Goal: Book appointment/travel/reservation

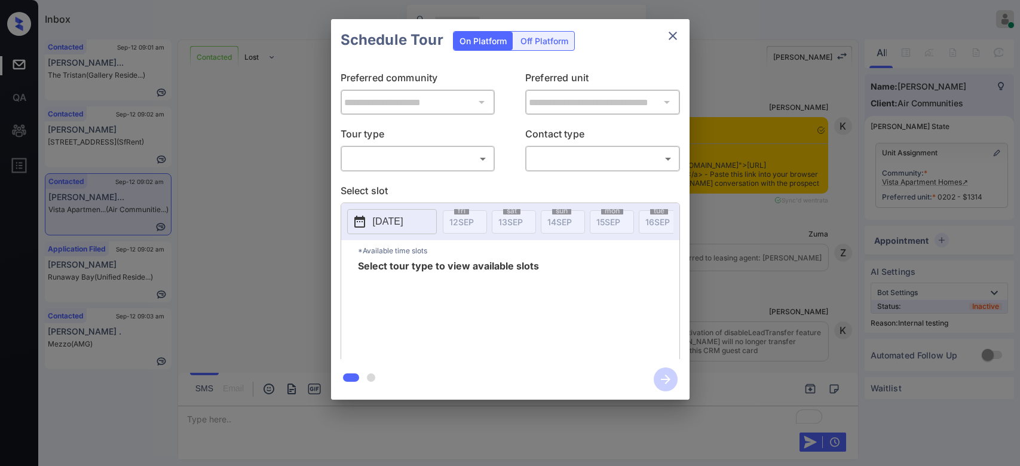
click at [441, 169] on div "​ ​" at bounding box center [418, 159] width 155 height 26
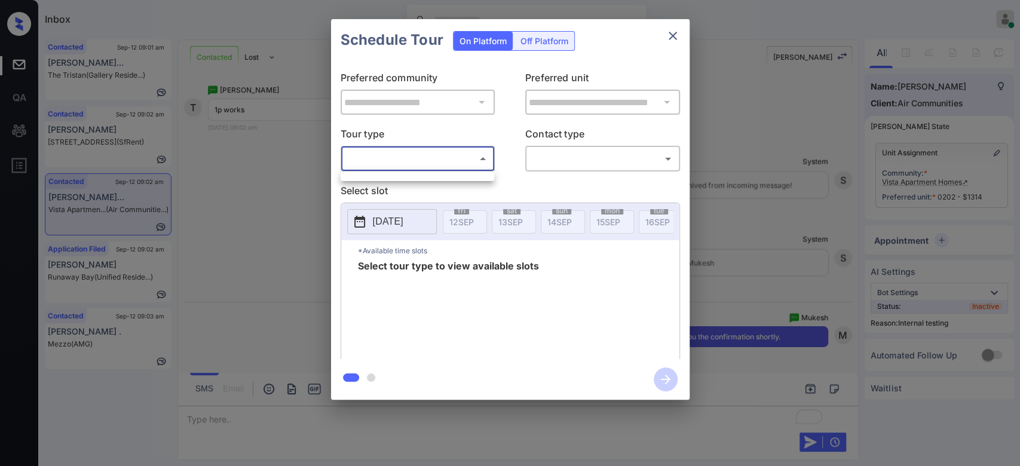
click at [439, 163] on body "Inbox Mukesh Online Set yourself offline Set yourself on break Profile Switch t…" at bounding box center [510, 233] width 1020 height 466
click at [412, 178] on div at bounding box center [418, 177] width 154 height 10
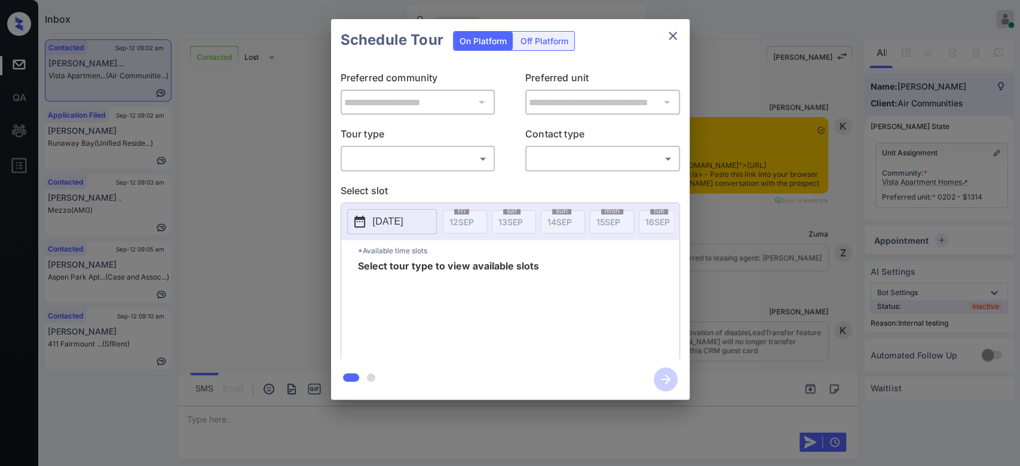
scroll to position [1755, 0]
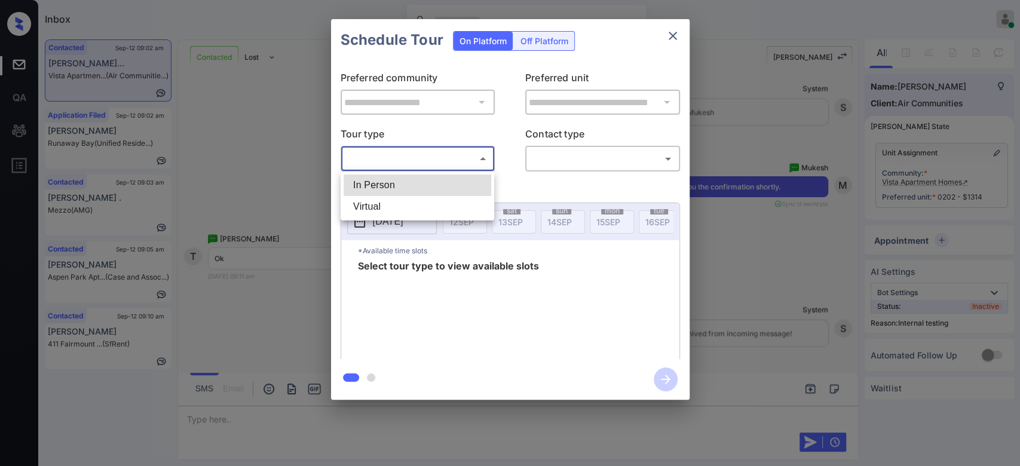
click at [411, 152] on body "Inbox Mukesh Online Set yourself offline Set yourself on break Profile Switch t…" at bounding box center [510, 233] width 1020 height 466
click at [409, 178] on li "In Person" at bounding box center [418, 186] width 148 height 22
type input "********"
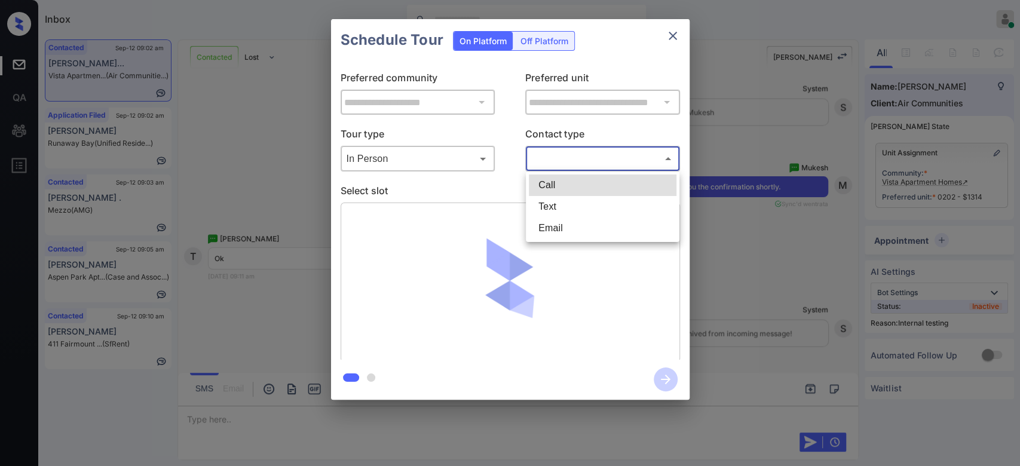
drag, startPoint x: 548, startPoint y: 155, endPoint x: 553, endPoint y: 199, distance: 44.6
click at [553, 199] on body "Inbox Mukesh Online Set yourself offline Set yourself on break Profile Switch t…" at bounding box center [510, 233] width 1020 height 466
click at [553, 199] on li "Text" at bounding box center [603, 207] width 148 height 22
type input "****"
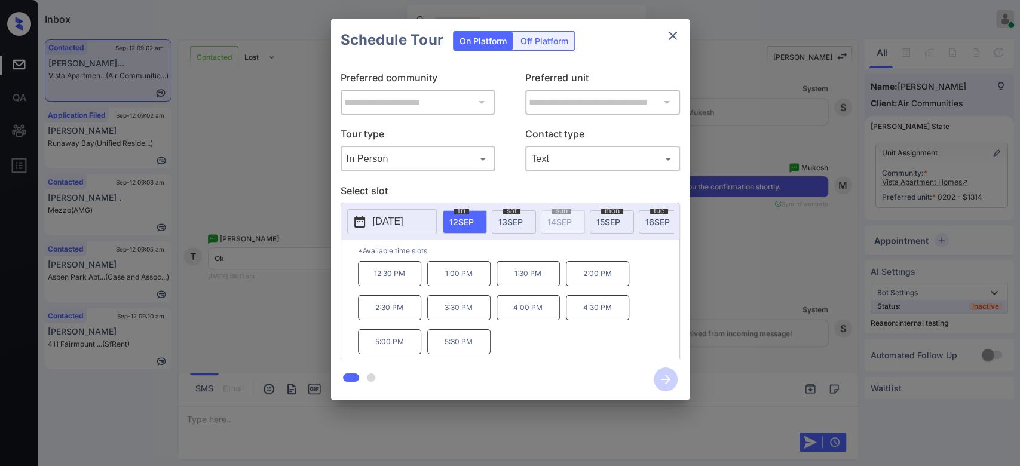
click at [470, 285] on p "1:00 PM" at bounding box center [458, 273] width 63 height 25
click at [657, 378] on icon "button" at bounding box center [666, 380] width 24 height 24
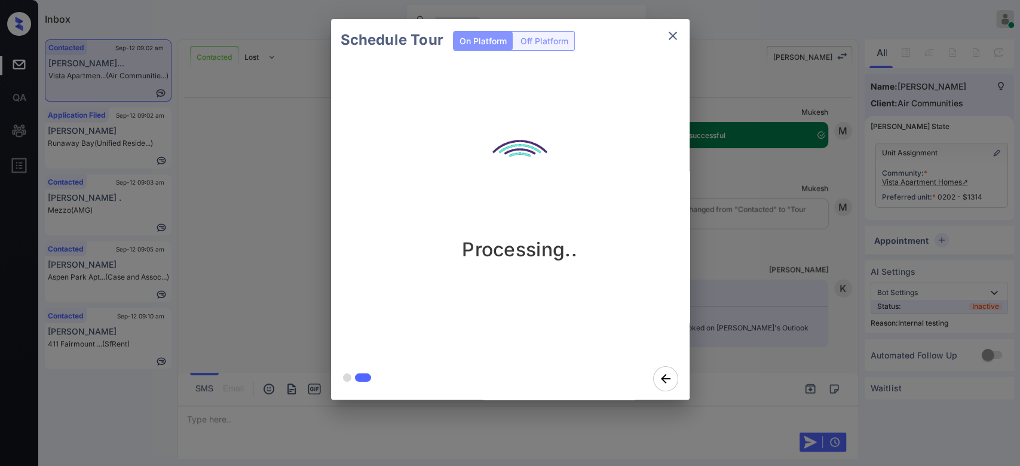
scroll to position [2029, 0]
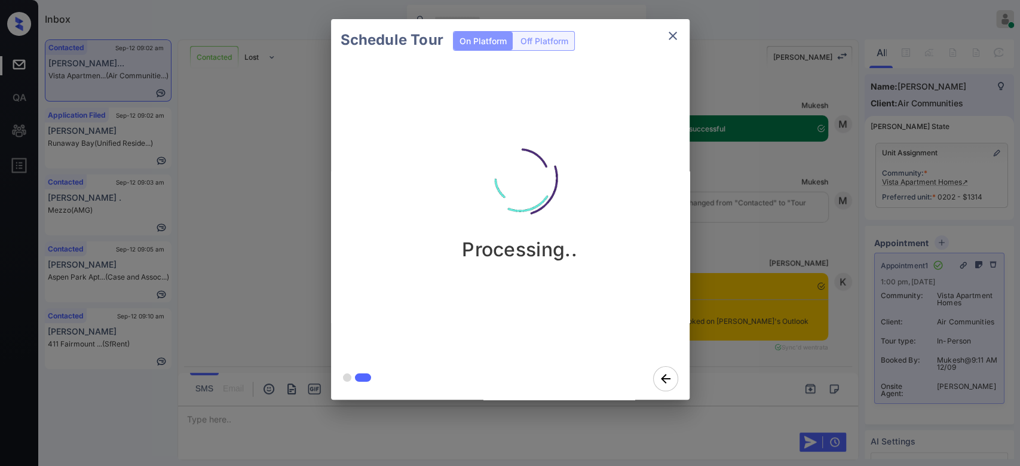
click at [764, 210] on div "Schedule Tour On Platform Off Platform Processing.." at bounding box center [510, 209] width 1020 height 419
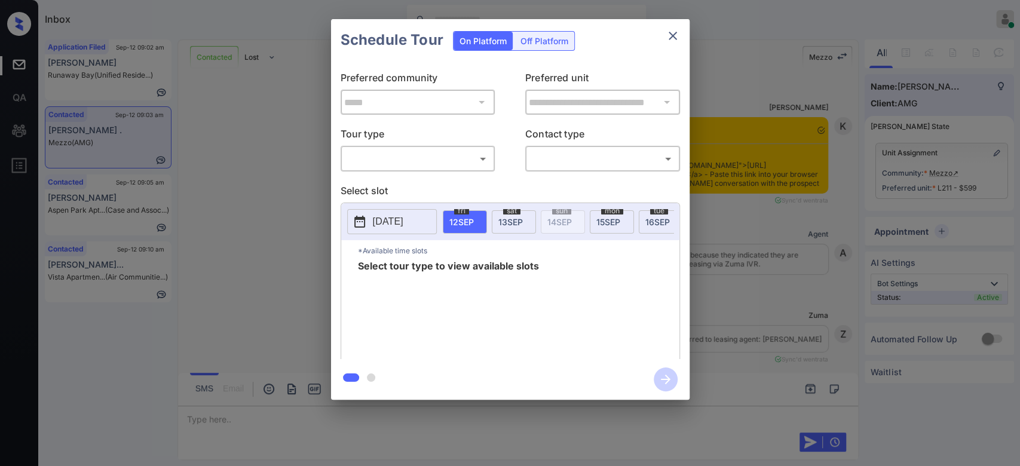
scroll to position [1356, 0]
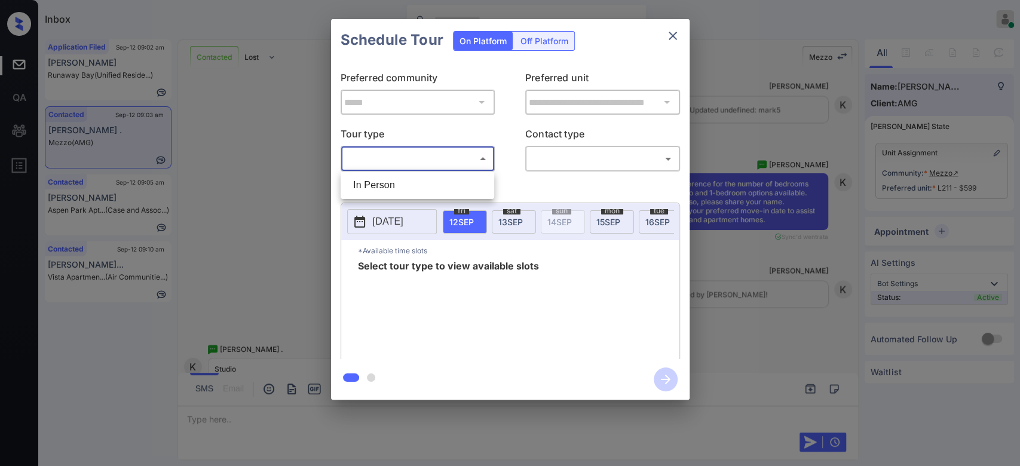
click at [373, 158] on body "Inbox Mukesh Online Set yourself offline Set yourself on break Profile Switch t…" at bounding box center [510, 233] width 1020 height 466
click at [296, 181] on div at bounding box center [510, 233] width 1020 height 466
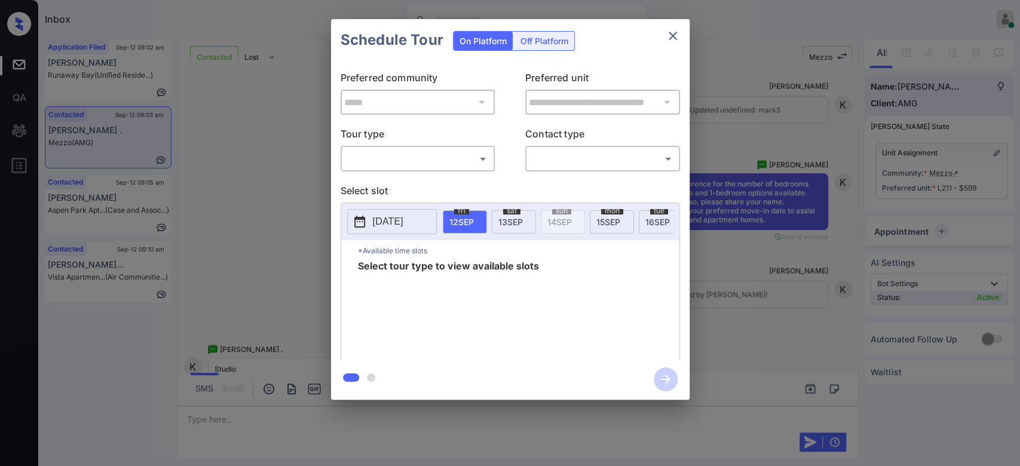
click at [296, 181] on div "**********" at bounding box center [510, 209] width 1020 height 419
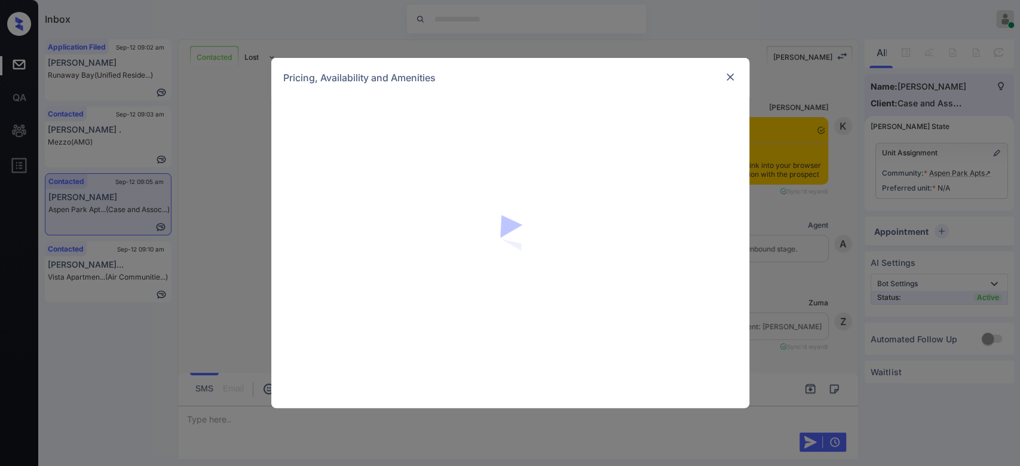
scroll to position [1486, 0]
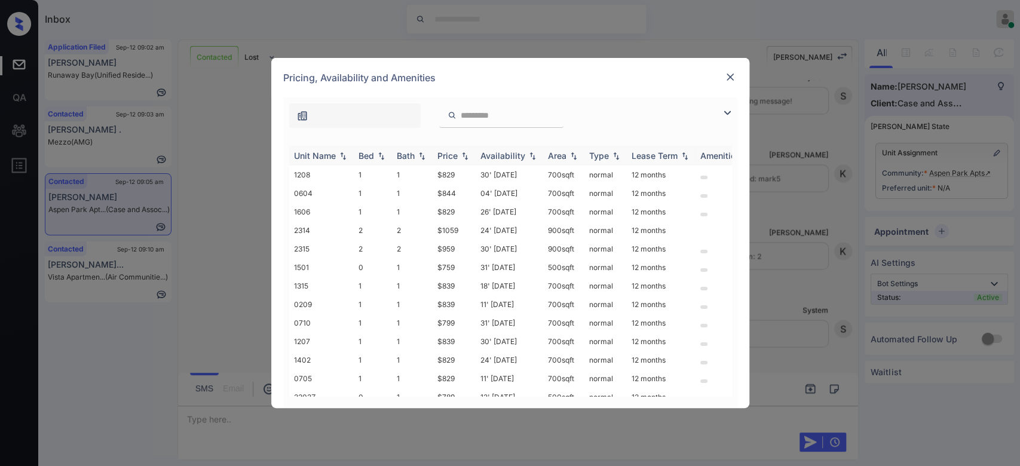
click at [450, 160] on div "Price" at bounding box center [448, 156] width 20 height 10
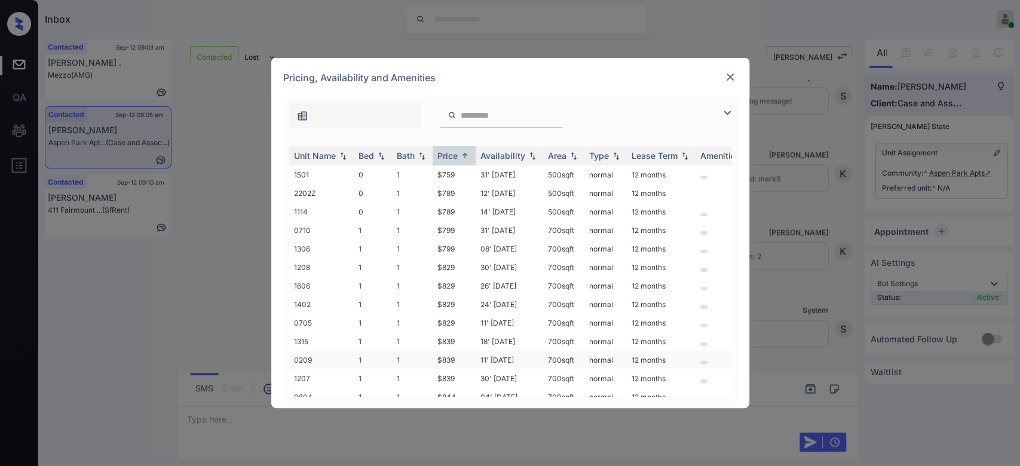
scroll to position [73, 0]
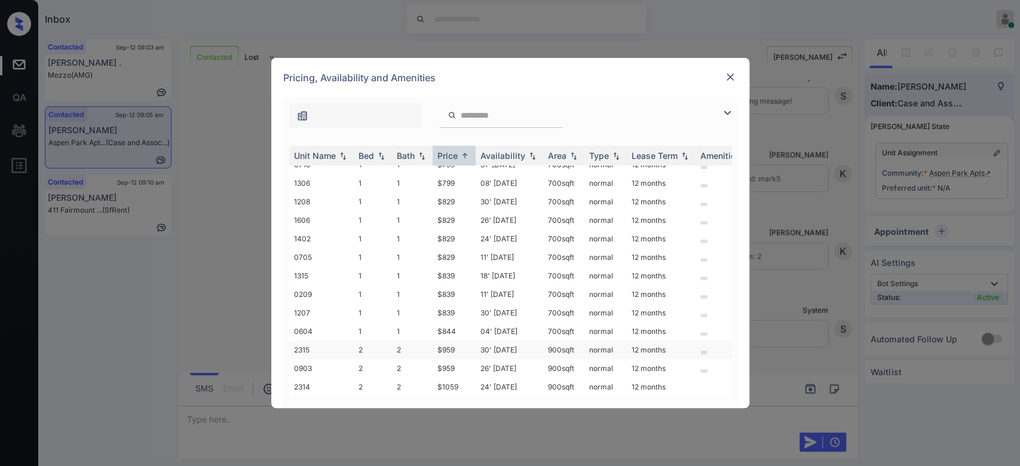
click at [448, 341] on td "$959" at bounding box center [454, 350] width 43 height 19
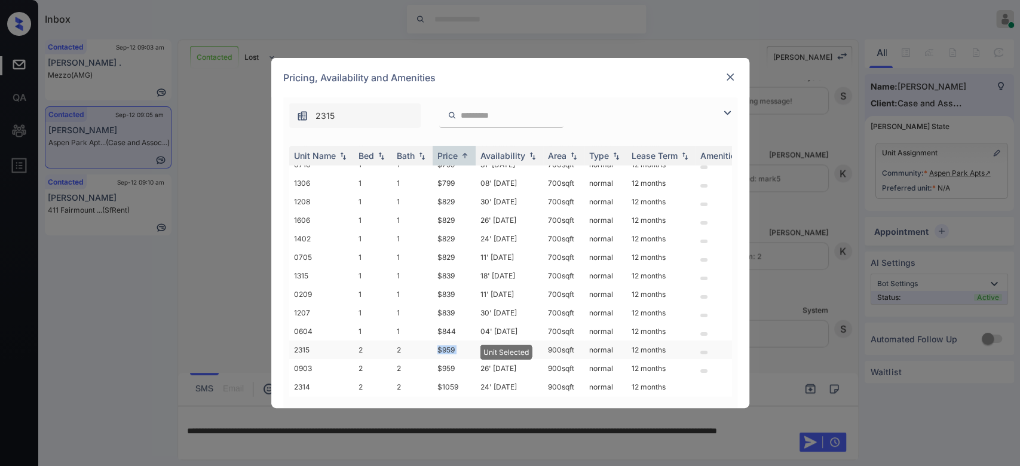
click at [448, 341] on td "$959" at bounding box center [454, 350] width 43 height 19
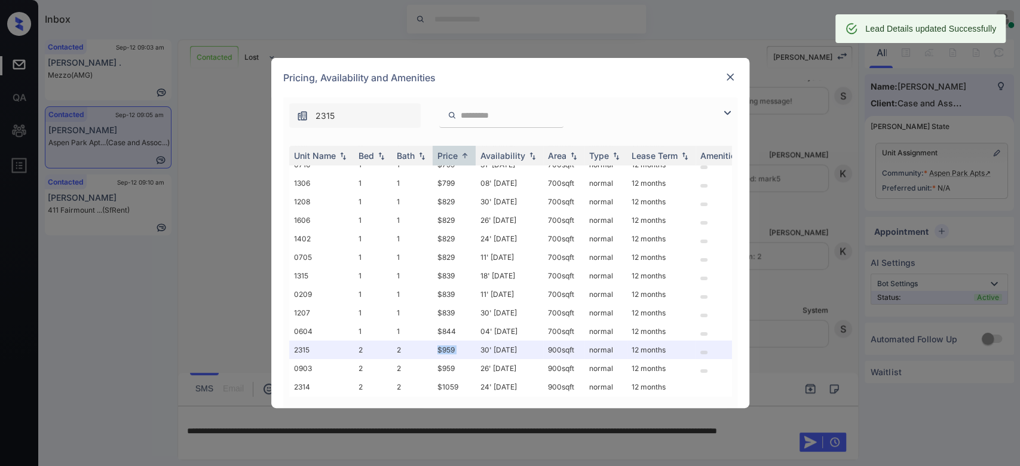
click at [732, 77] on img at bounding box center [730, 77] width 12 height 12
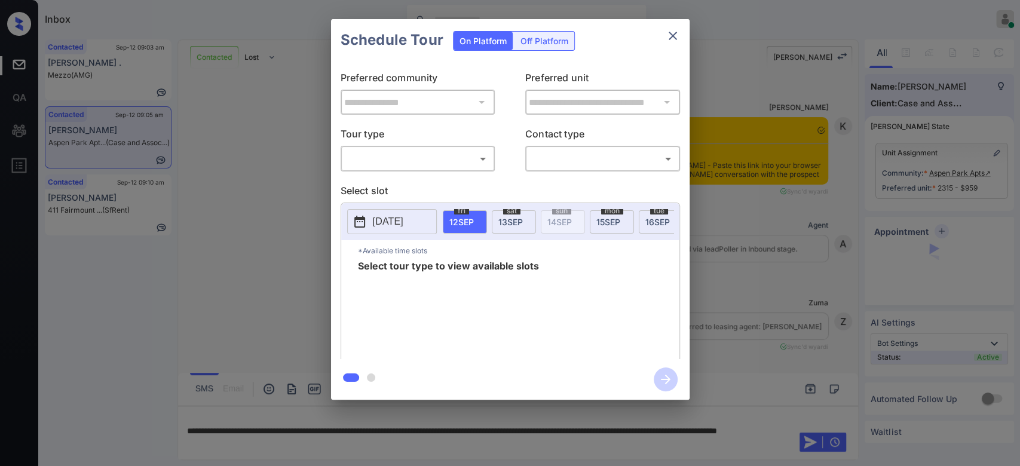
scroll to position [1486, 0]
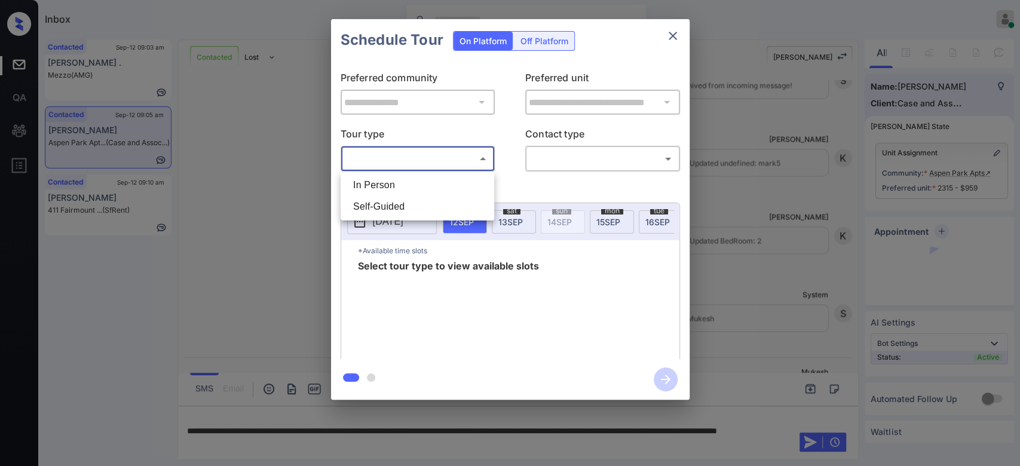
click at [445, 152] on body "Inbox Mukesh Online Set yourself offline Set yourself on break Profile Switch t…" at bounding box center [510, 233] width 1020 height 466
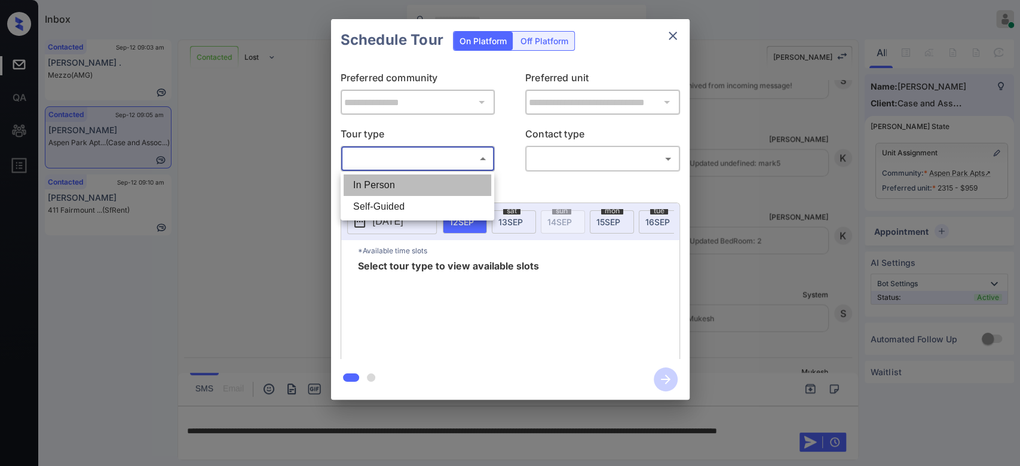
click at [392, 189] on li "In Person" at bounding box center [418, 186] width 148 height 22
type input "********"
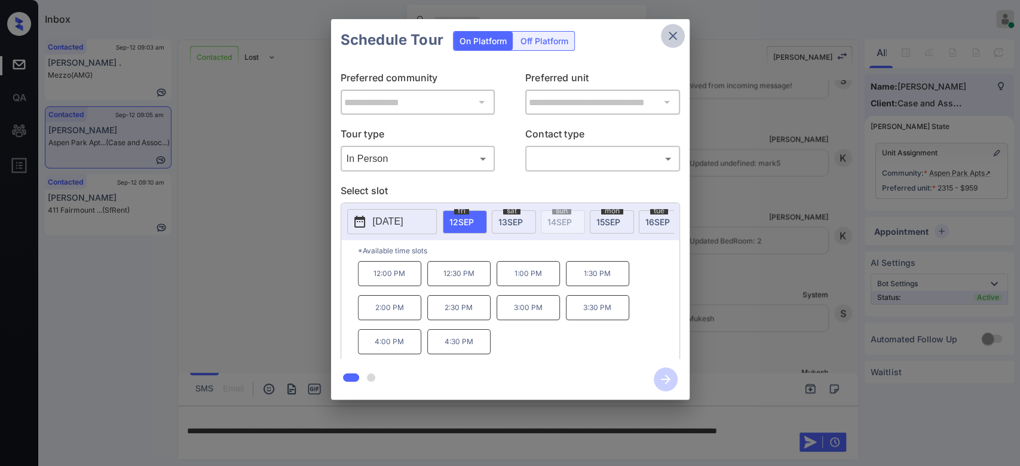
click at [674, 32] on icon "close" at bounding box center [673, 36] width 14 height 14
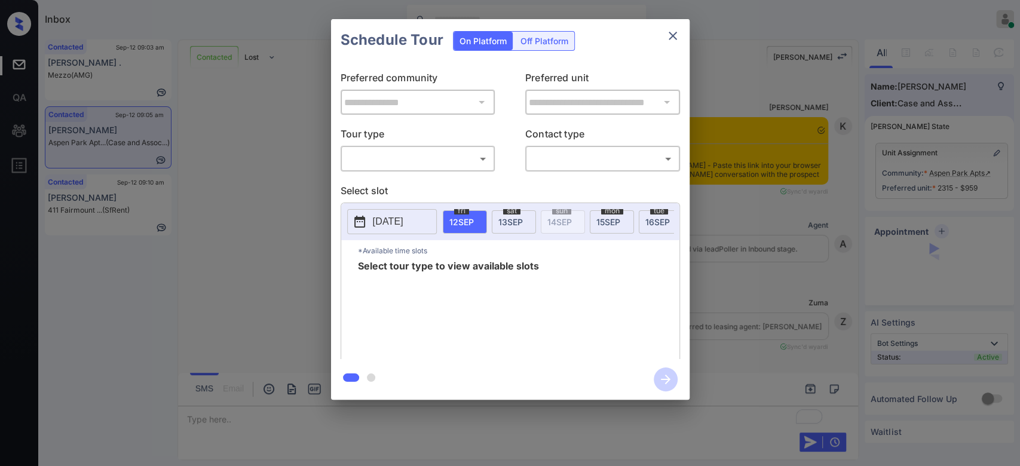
scroll to position [1643, 0]
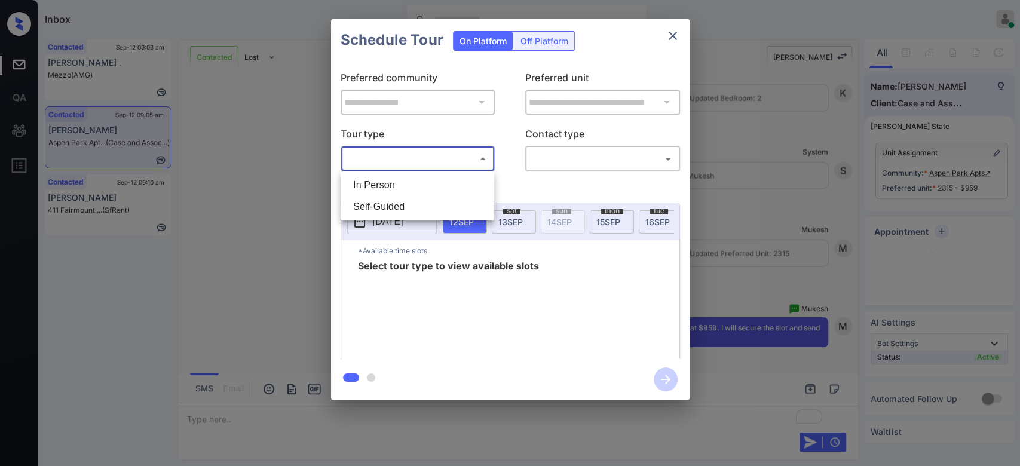
click at [472, 165] on body "Inbox Mukesh Online Set yourself offline Set yourself on break Profile Switch t…" at bounding box center [510, 233] width 1020 height 466
click at [411, 181] on li "In Person" at bounding box center [418, 186] width 148 height 22
type input "********"
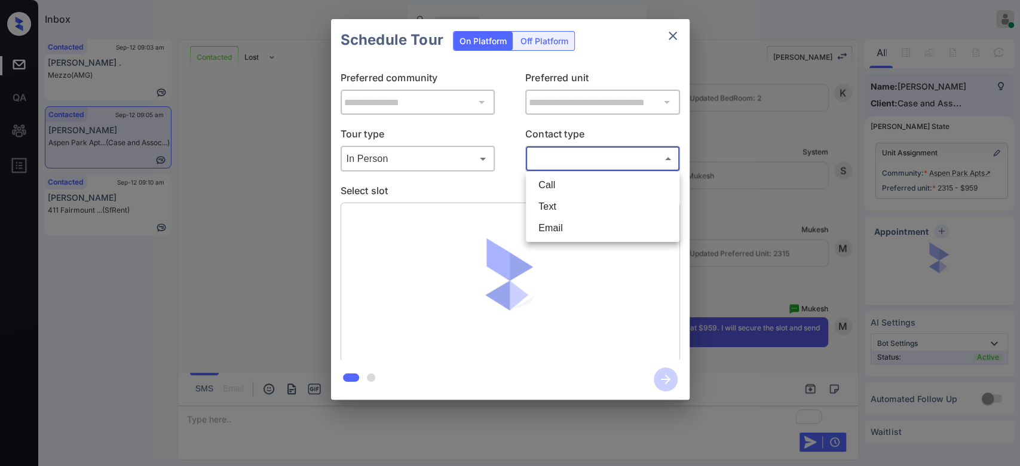
click at [562, 166] on body "Inbox Mukesh Online Set yourself offline Set yourself on break Profile Switch t…" at bounding box center [510, 233] width 1020 height 466
click at [559, 212] on li "Text" at bounding box center [603, 207] width 148 height 22
type input "****"
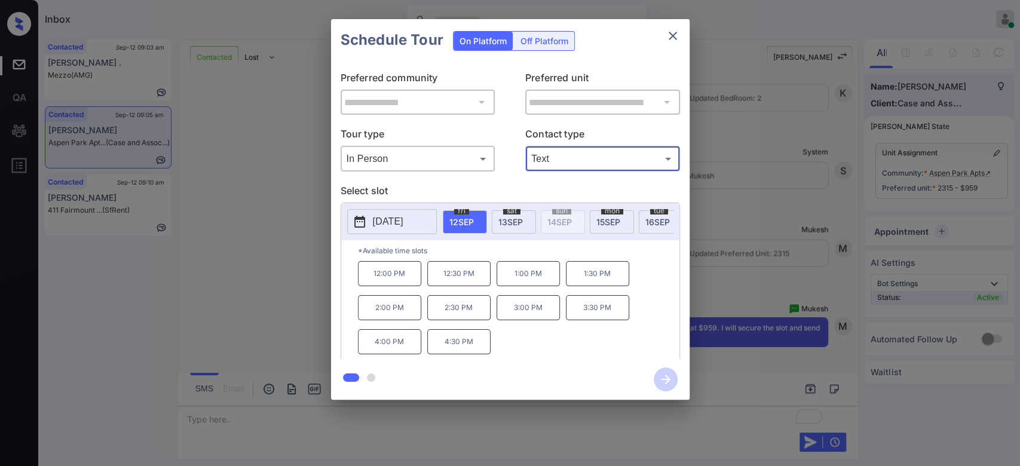
click at [591, 320] on p "3:30 PM" at bounding box center [597, 307] width 63 height 25
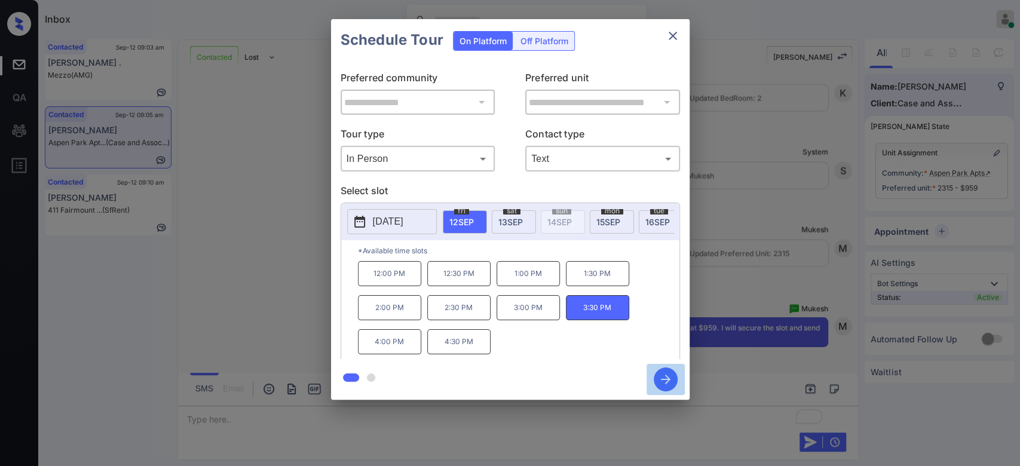
click at [663, 384] on icon "button" at bounding box center [666, 380] width 24 height 24
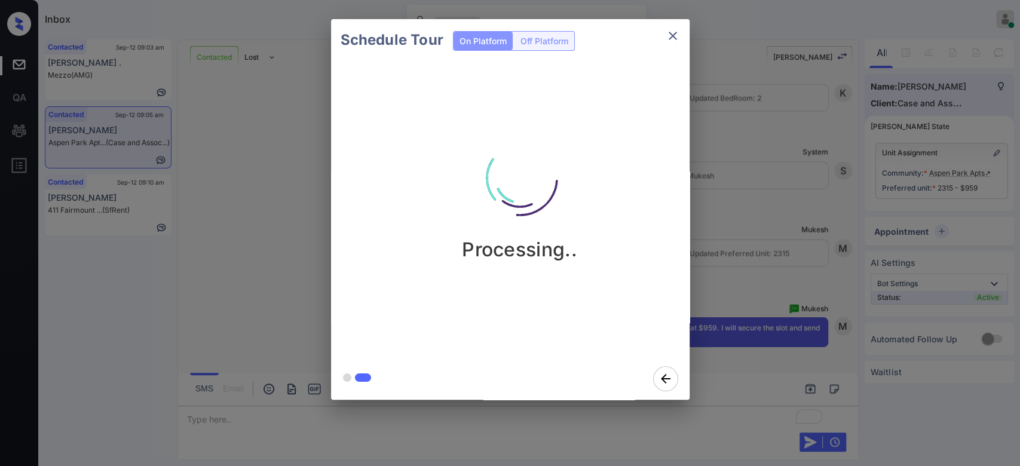
click at [802, 148] on div "Schedule Tour On Platform Off Platform Processing.." at bounding box center [510, 209] width 1020 height 419
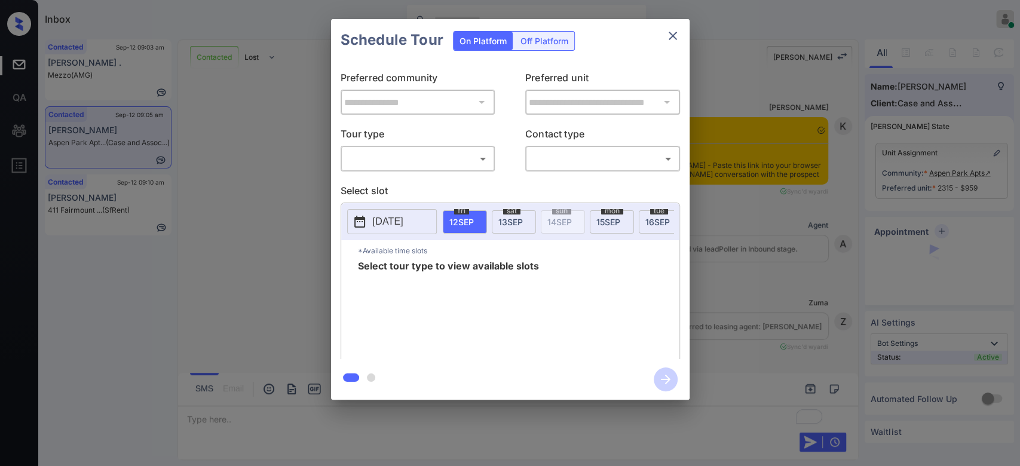
scroll to position [1643, 0]
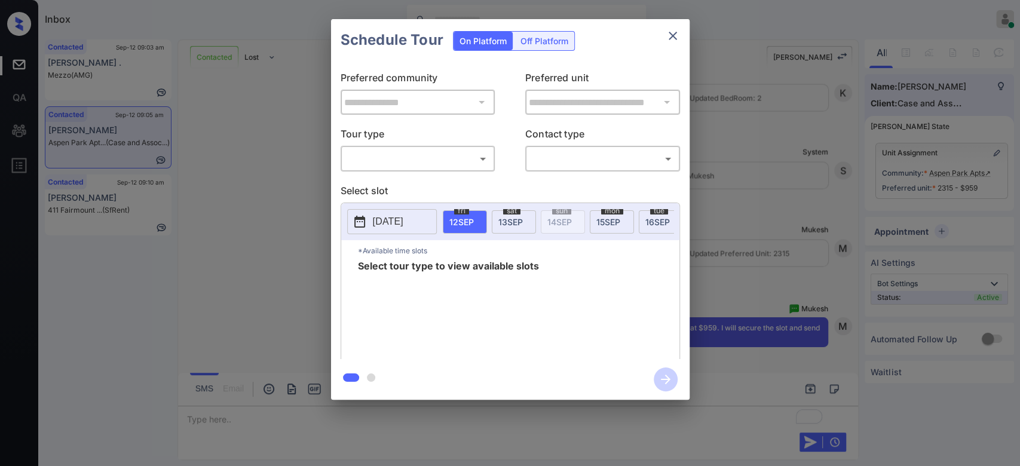
click at [672, 36] on icon "close" at bounding box center [673, 36] width 8 height 8
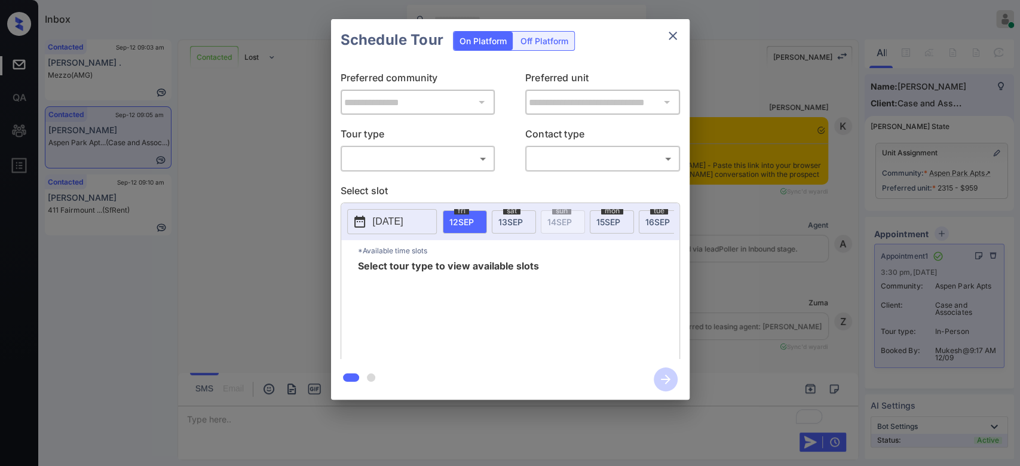
scroll to position [1643, 0]
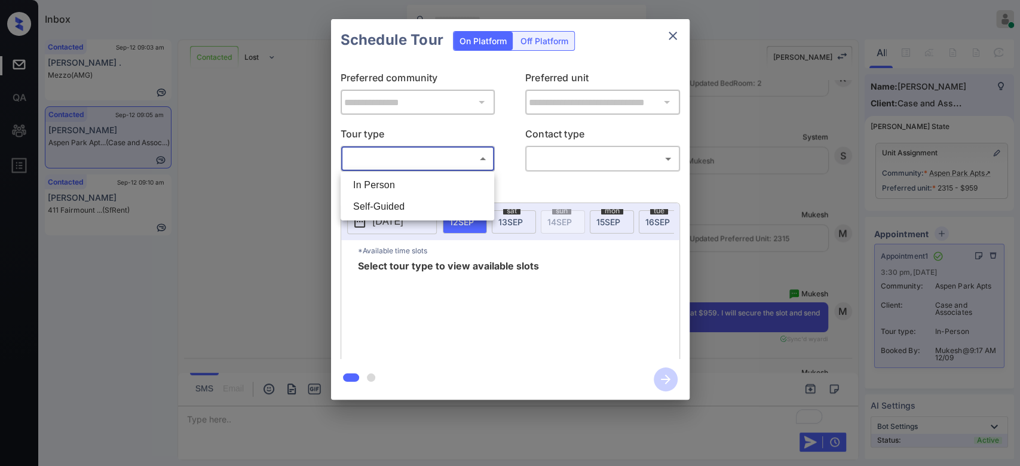
click at [441, 155] on body "Inbox Mukesh Online Set yourself offline Set yourself on break Profile Switch t…" at bounding box center [510, 233] width 1020 height 466
click at [409, 177] on li "In Person" at bounding box center [418, 186] width 148 height 22
type input "********"
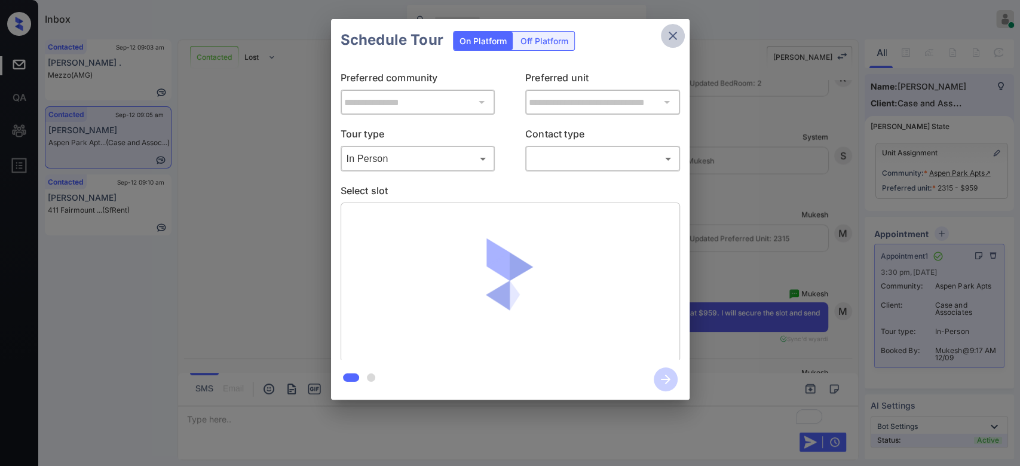
click at [680, 30] on button "close" at bounding box center [673, 36] width 24 height 24
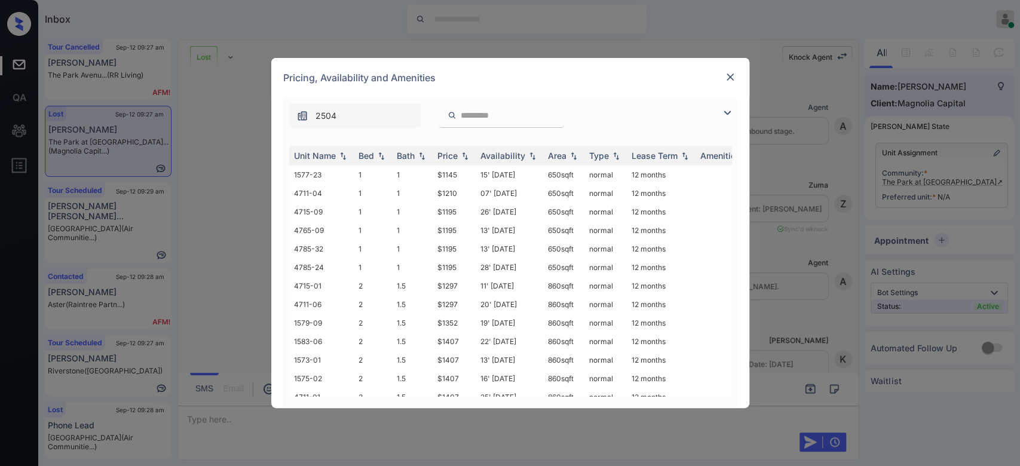
scroll to position [5403, 0]
click at [730, 79] on img at bounding box center [730, 77] width 12 height 12
